Goal: Task Accomplishment & Management: Use online tool/utility

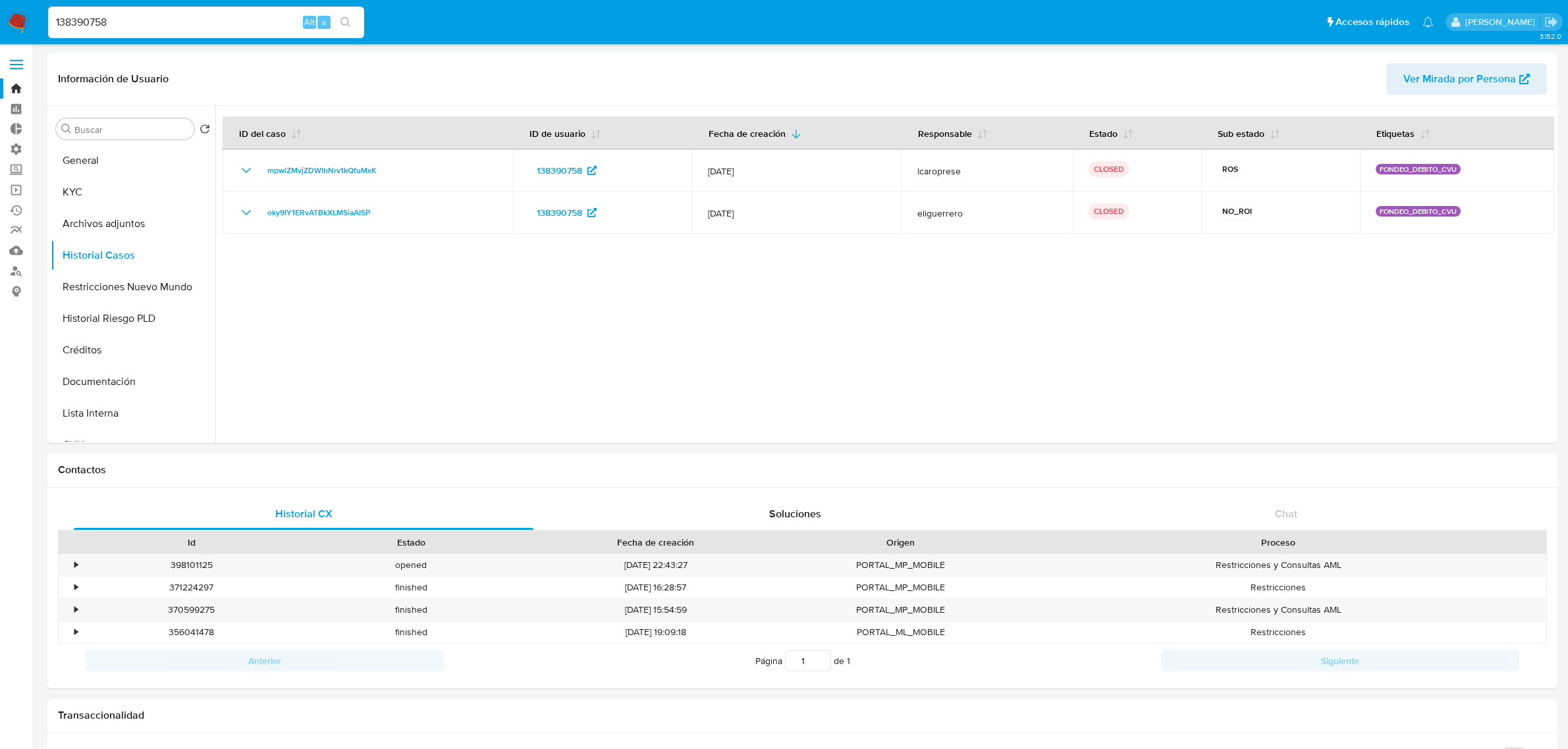
select select "10"
click at [12, 7] on nav "Pausado Ver notificaciones 138390758 Alt s Accesos rápidos Presiona las siguien…" at bounding box center [784, 22] width 1568 height 44
click at [11, 15] on img at bounding box center [18, 22] width 22 height 22
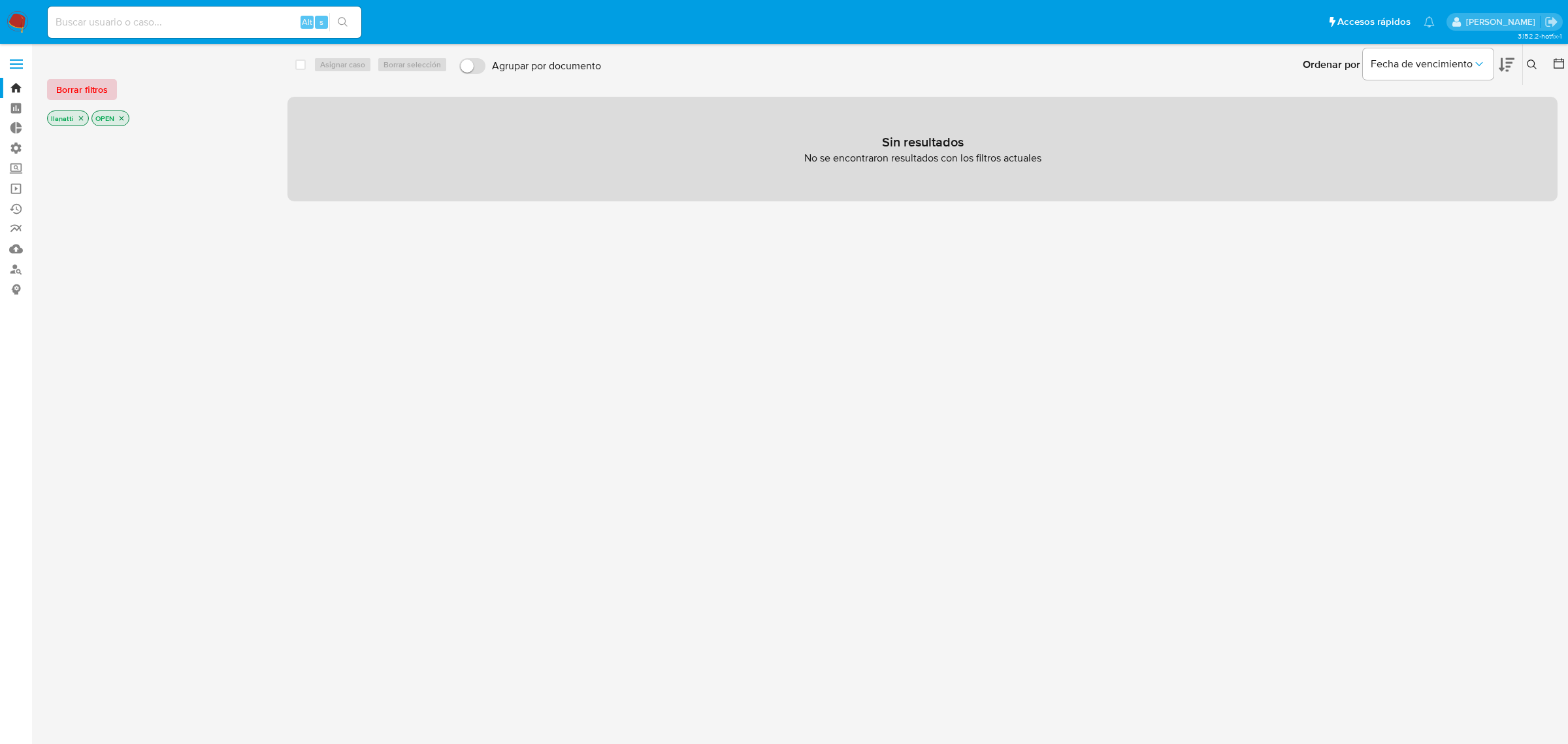
click at [70, 92] on span "Borrar filtros" at bounding box center [81, 90] width 52 height 19
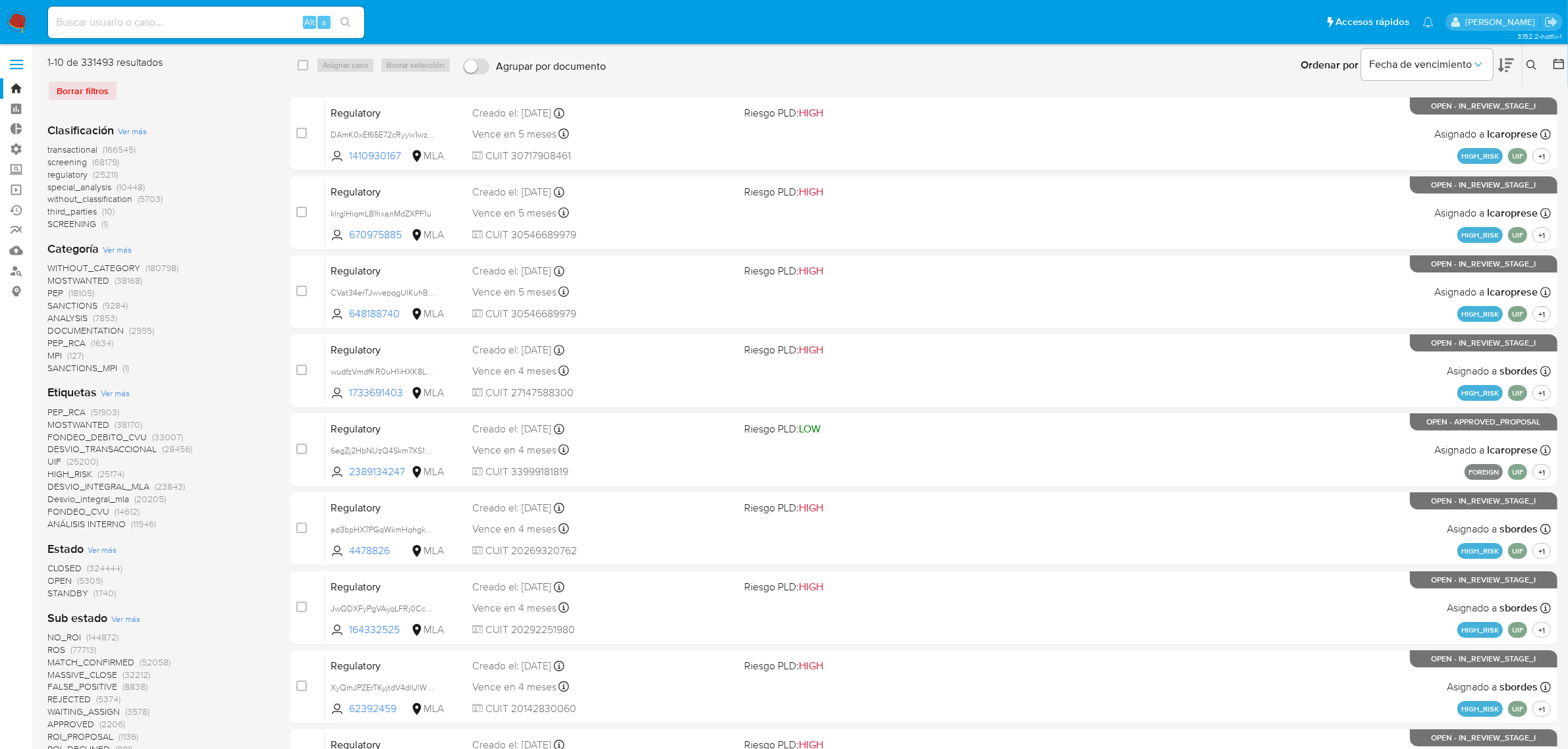
click at [1558, 67] on icon at bounding box center [1558, 63] width 13 height 13
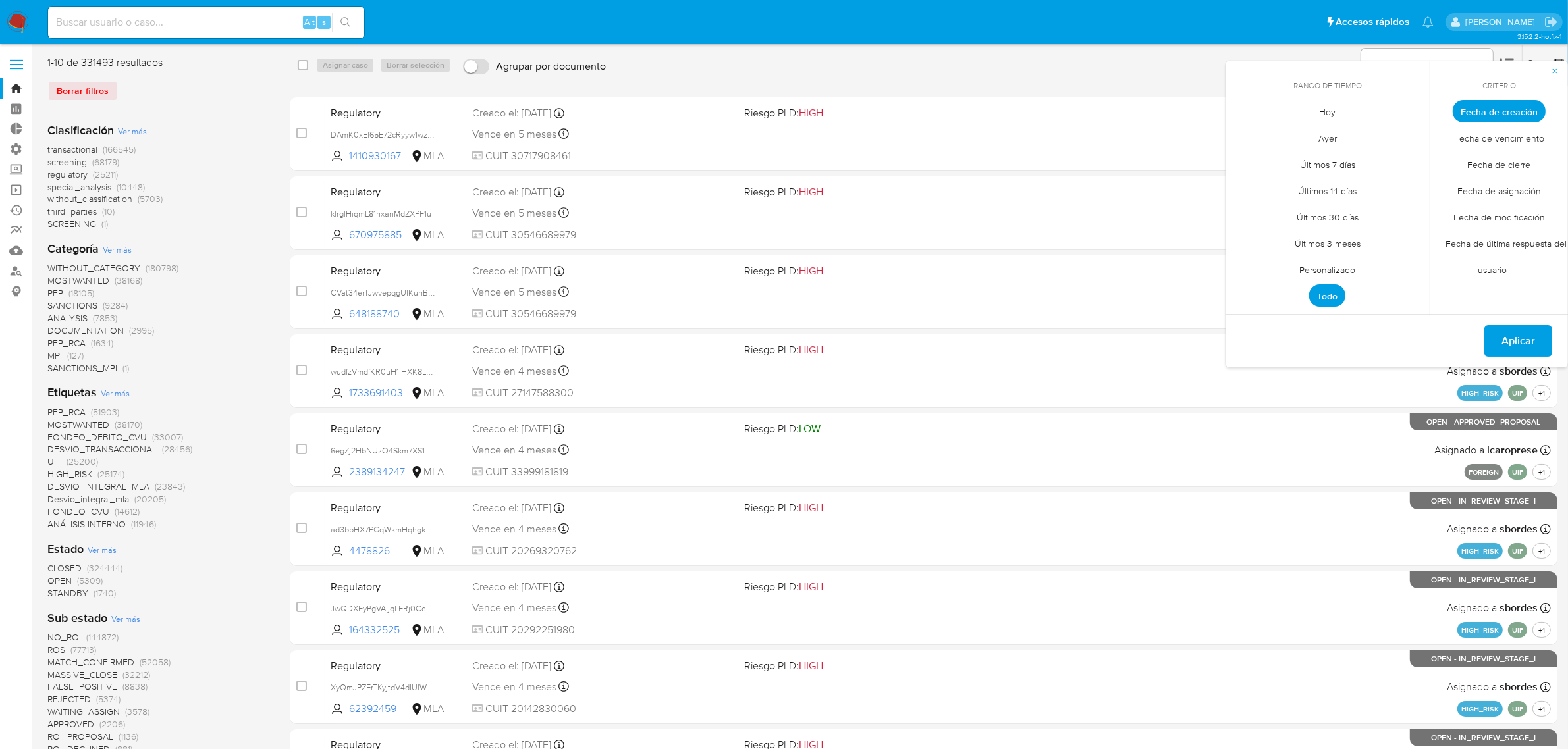
click at [1505, 155] on span "Fecha de cierre" at bounding box center [1498, 165] width 91 height 27
click at [1329, 260] on span "Personalizado" at bounding box center [1327, 270] width 84 height 27
click at [1348, 176] on button "1" at bounding box center [1354, 184] width 21 height 21
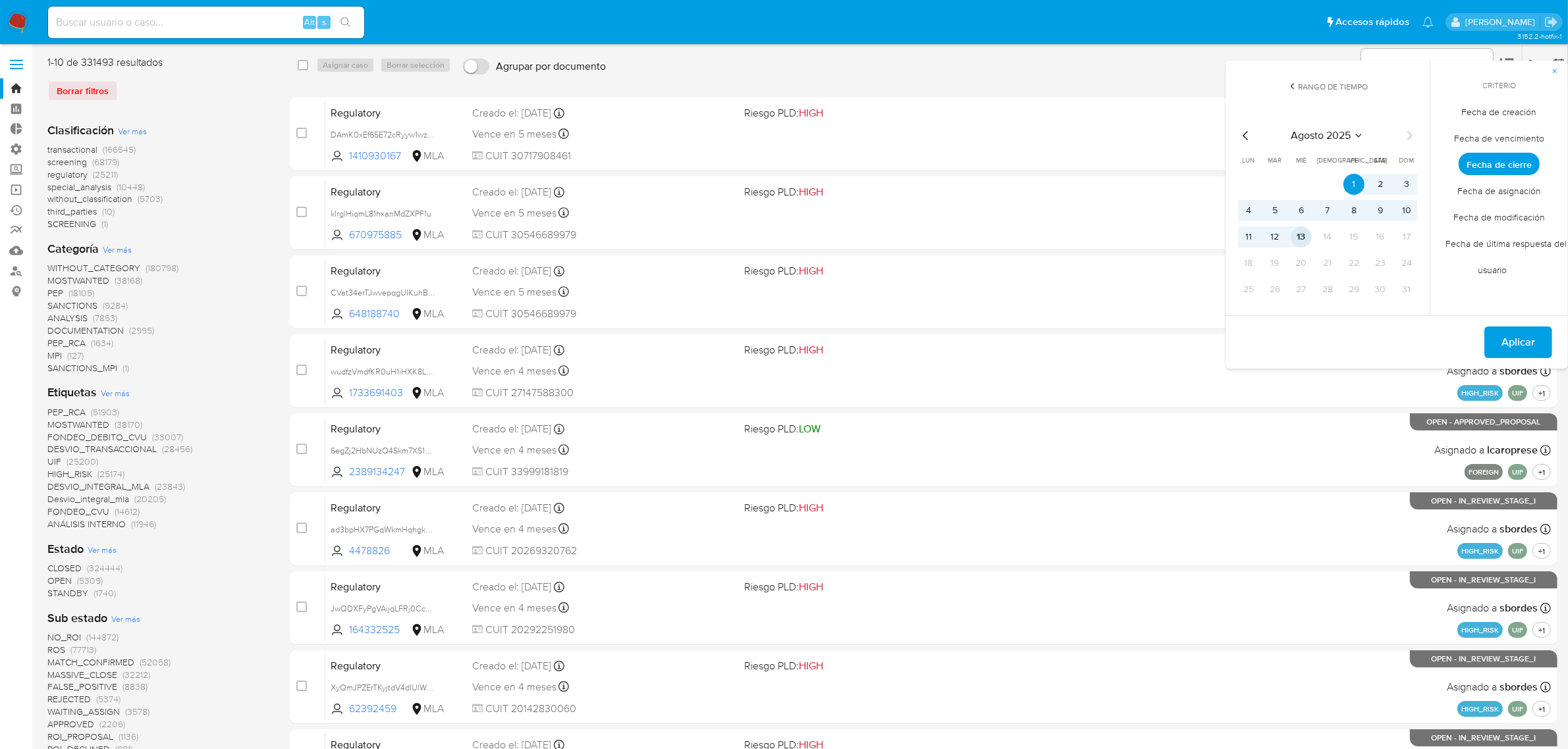
click at [1302, 232] on button "13" at bounding box center [1301, 237] width 21 height 21
click at [1519, 336] on span "Aplicar" at bounding box center [1518, 342] width 33 height 29
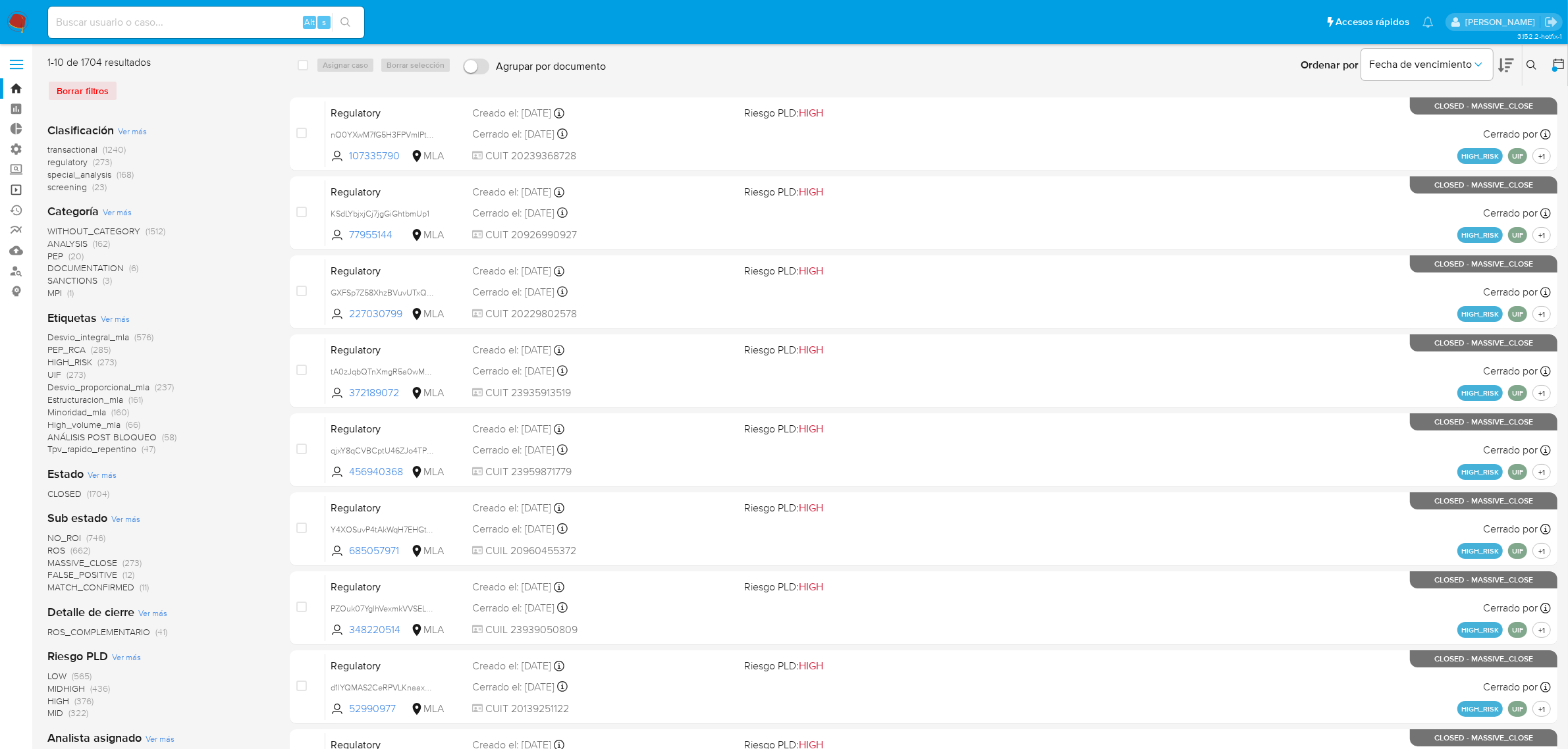
click at [23, 184] on link "Operaciones masivas" at bounding box center [78, 190] width 156 height 20
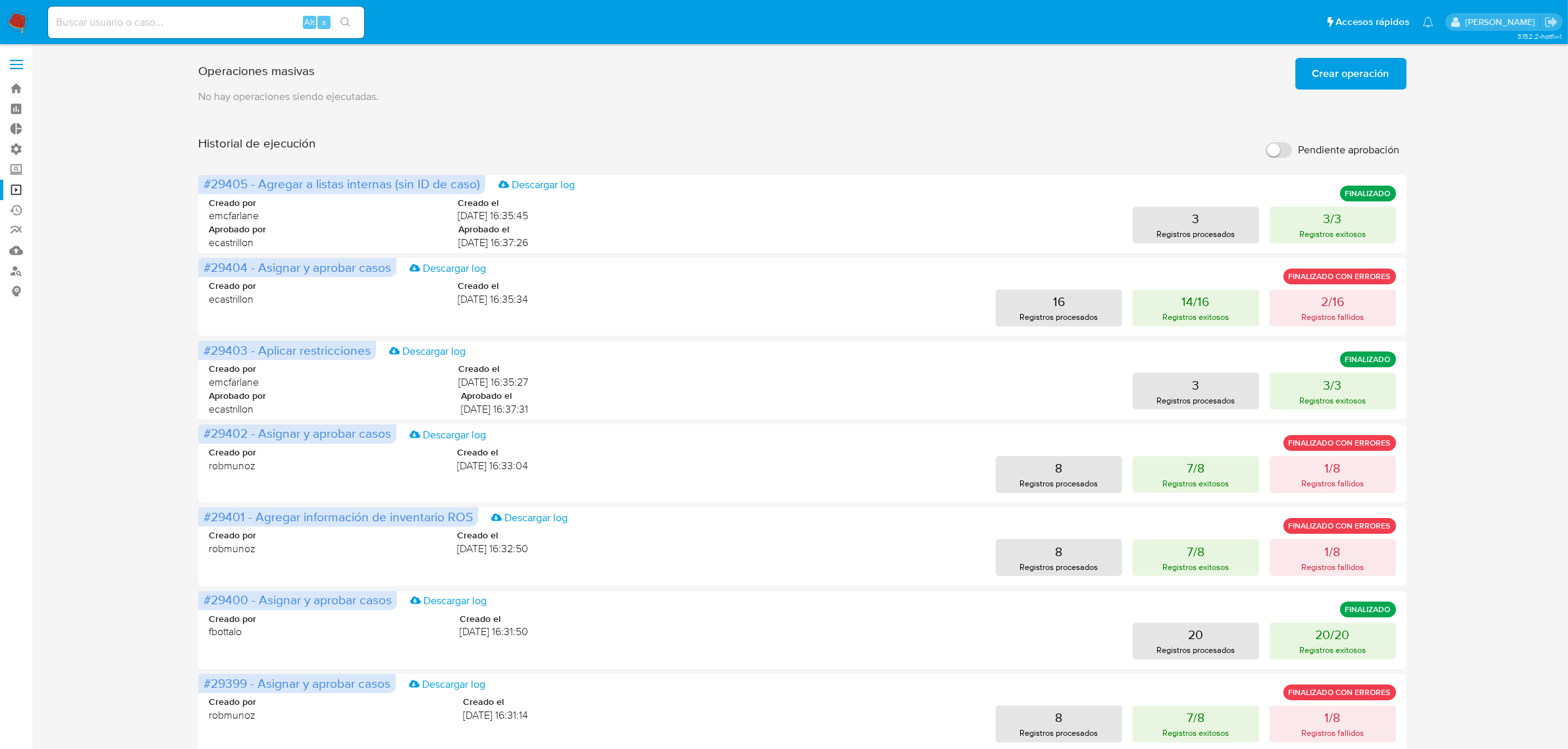
click at [1317, 38] on ul "Pausado Ver notificaciones Alt s Accesos rápidos Presiona las siguientes teclas…" at bounding box center [741, 21] width 1399 height 33
click at [1312, 66] on button "Crear operación" at bounding box center [1351, 73] width 111 height 32
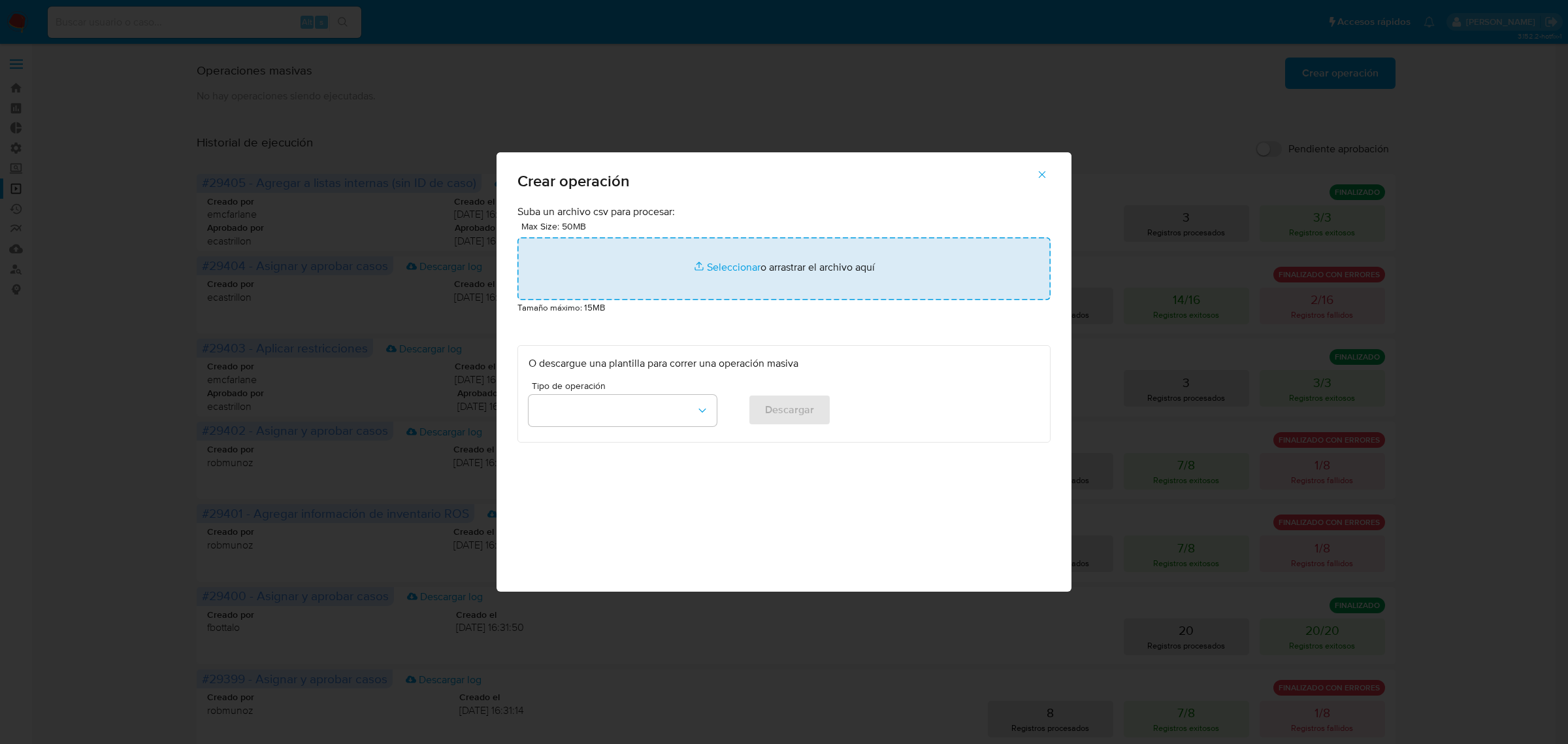
click at [696, 282] on input "file" at bounding box center [784, 269] width 533 height 63
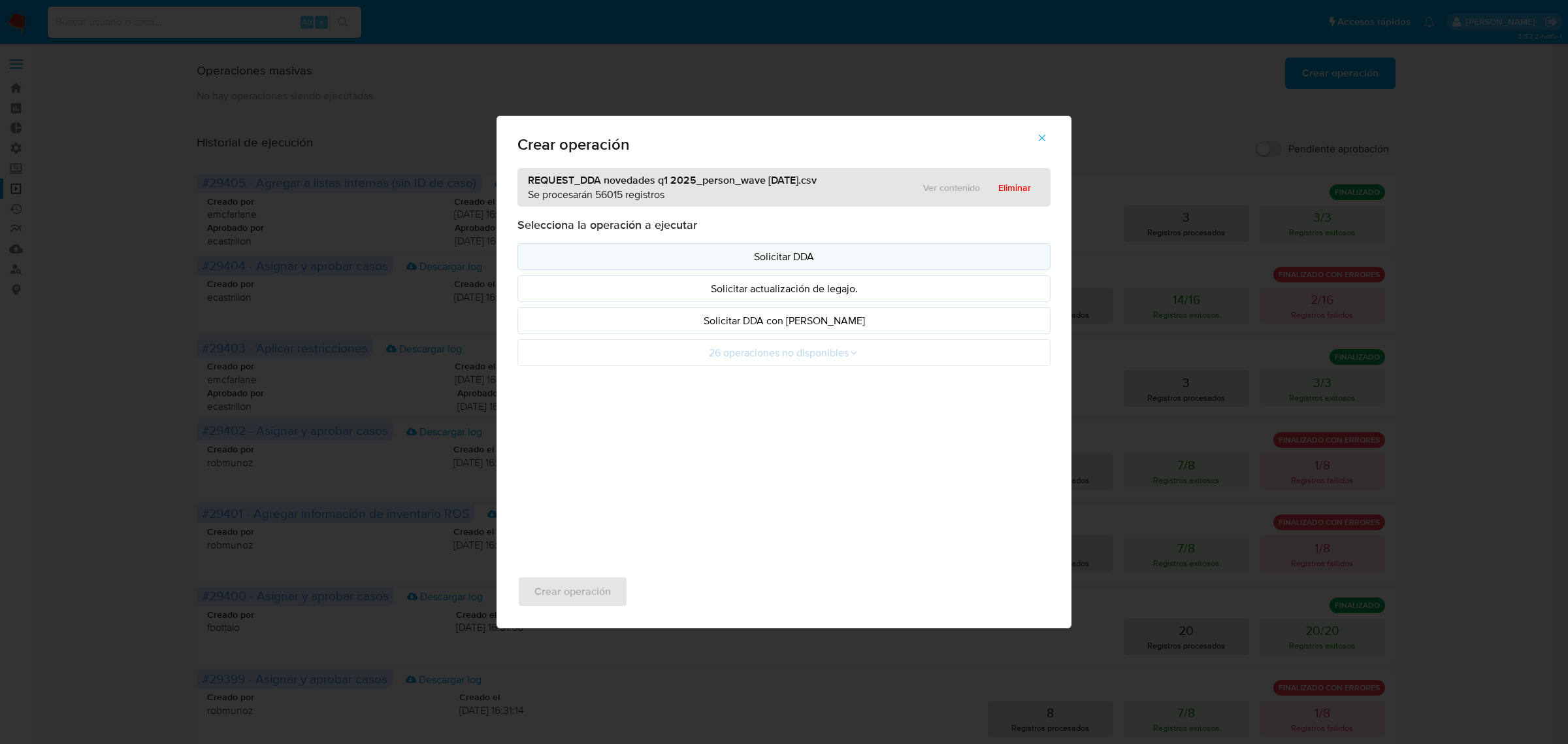
click at [764, 256] on p "Solicitar DDA" at bounding box center [784, 257] width 511 height 15
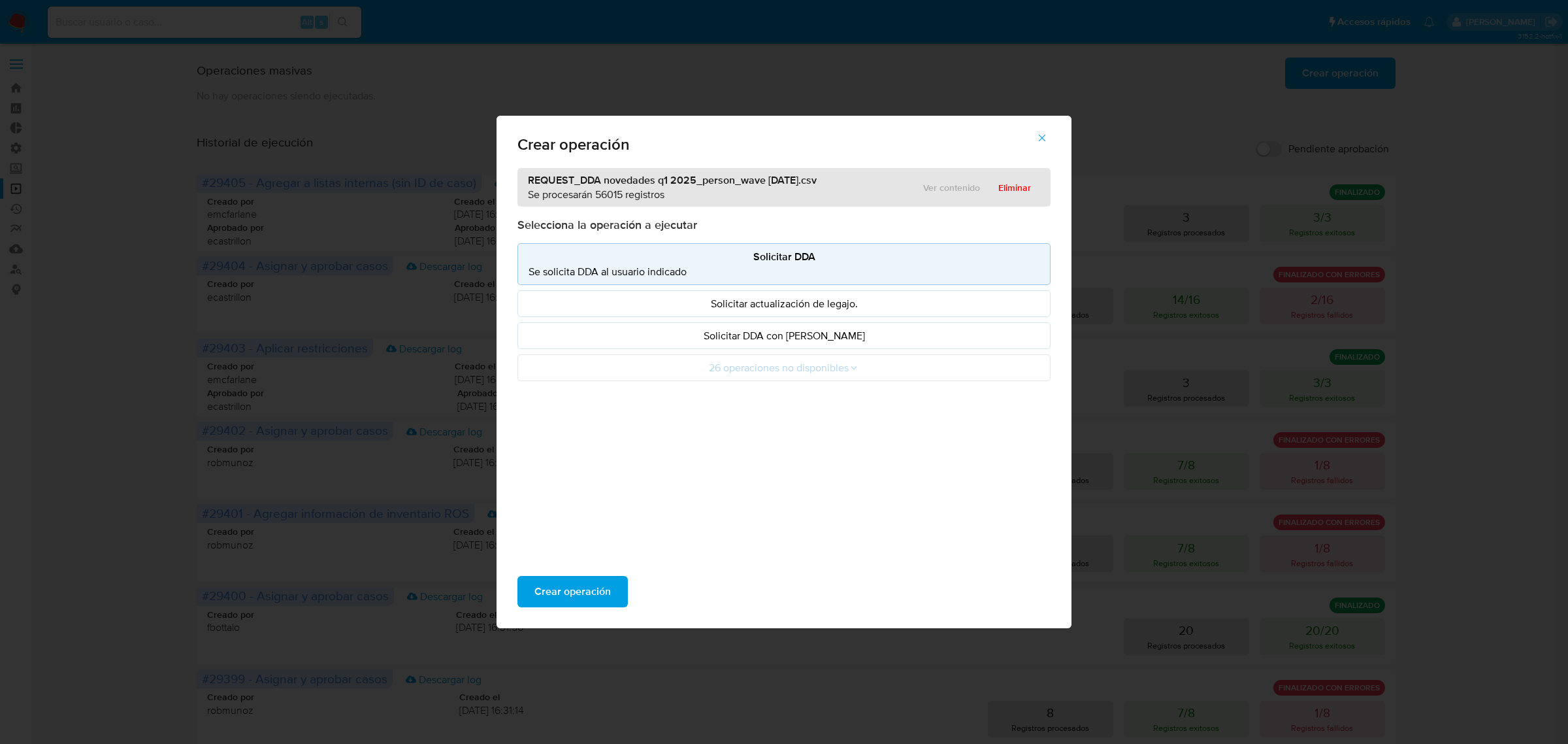
click at [936, 190] on div "Ver contenido Eliminar" at bounding box center [972, 187] width 137 height 21
click at [577, 590] on span "Crear operación" at bounding box center [572, 591] width 76 height 29
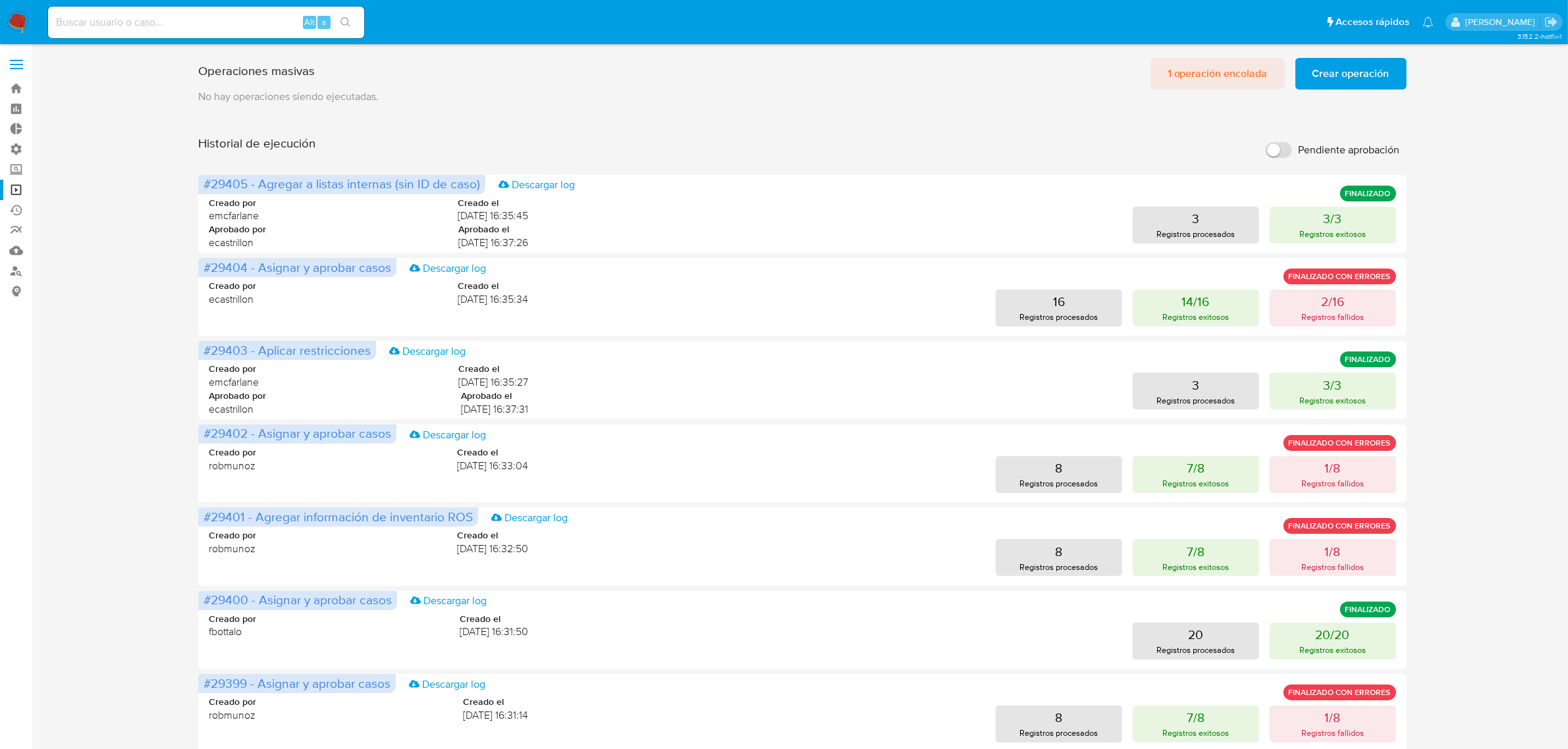
click at [1232, 76] on span "1 operación encolada" at bounding box center [1217, 73] width 100 height 29
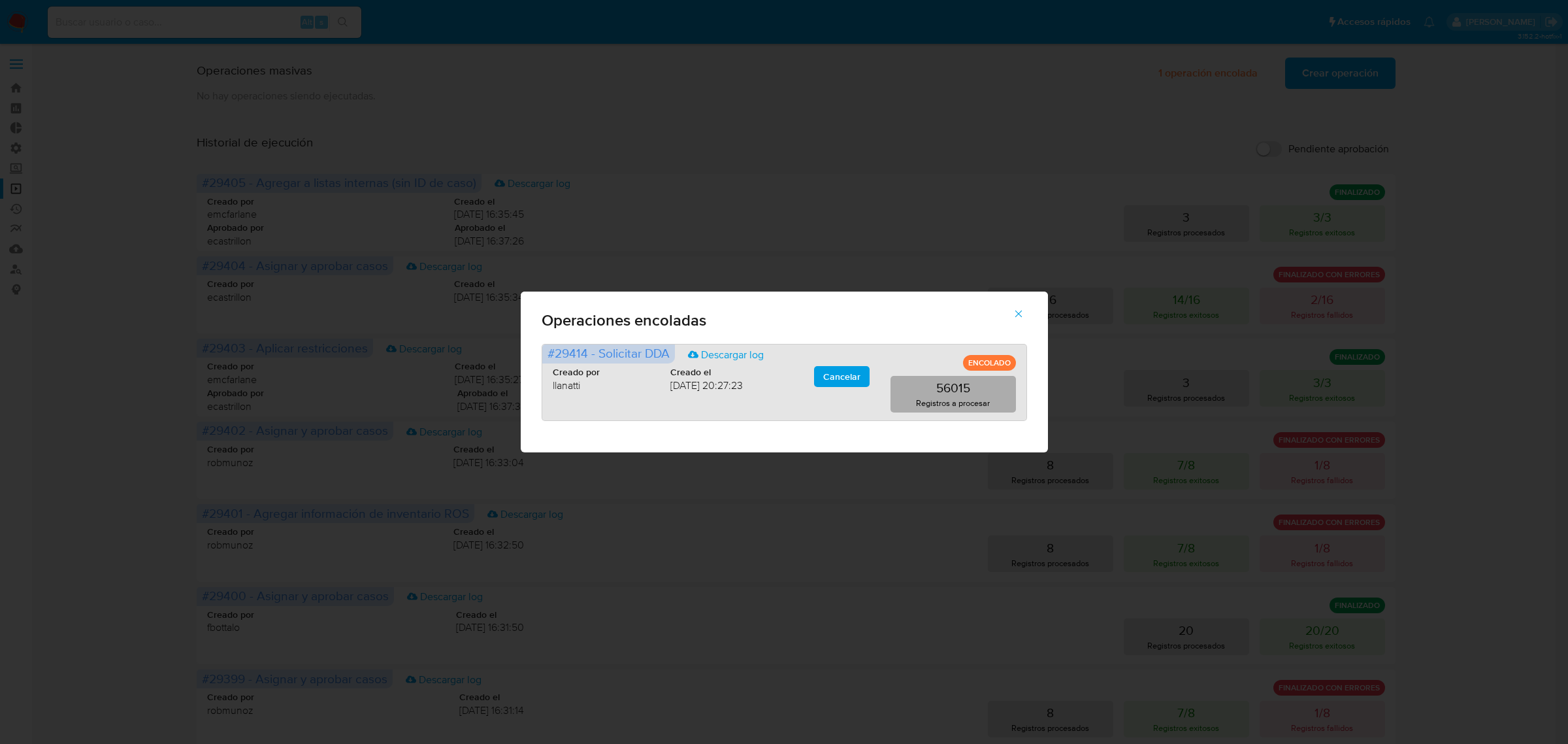
click at [949, 394] on p "56015" at bounding box center [953, 388] width 34 height 19
